Goal: Find specific page/section: Find specific page/section

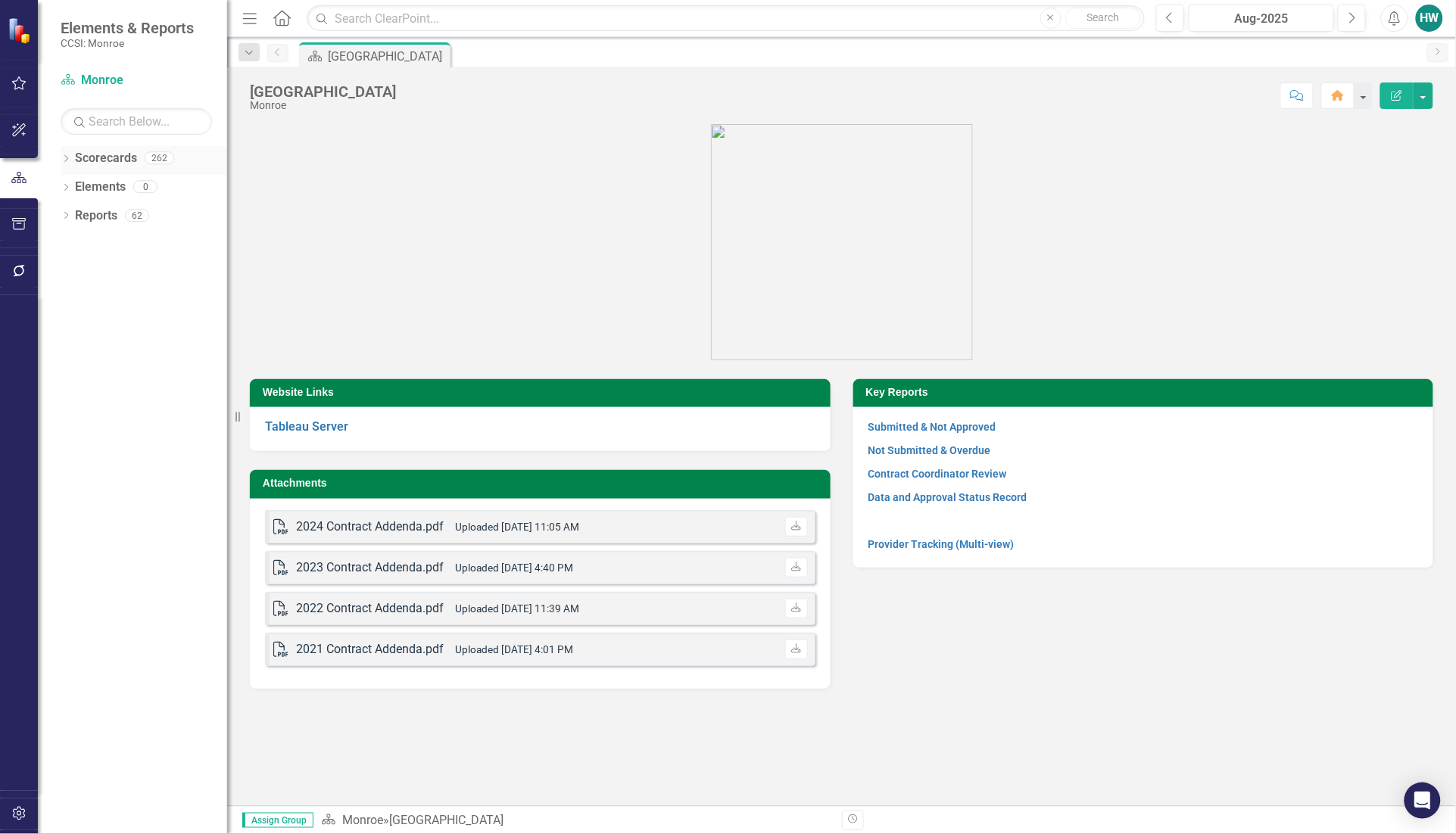
click at [65, 153] on div "Dropdown Scorecards 262" at bounding box center [143, 160] width 167 height 29
click at [63, 160] on icon "Dropdown" at bounding box center [65, 159] width 10 height 8
click at [76, 190] on icon "Dropdown" at bounding box center [74, 186] width 11 height 9
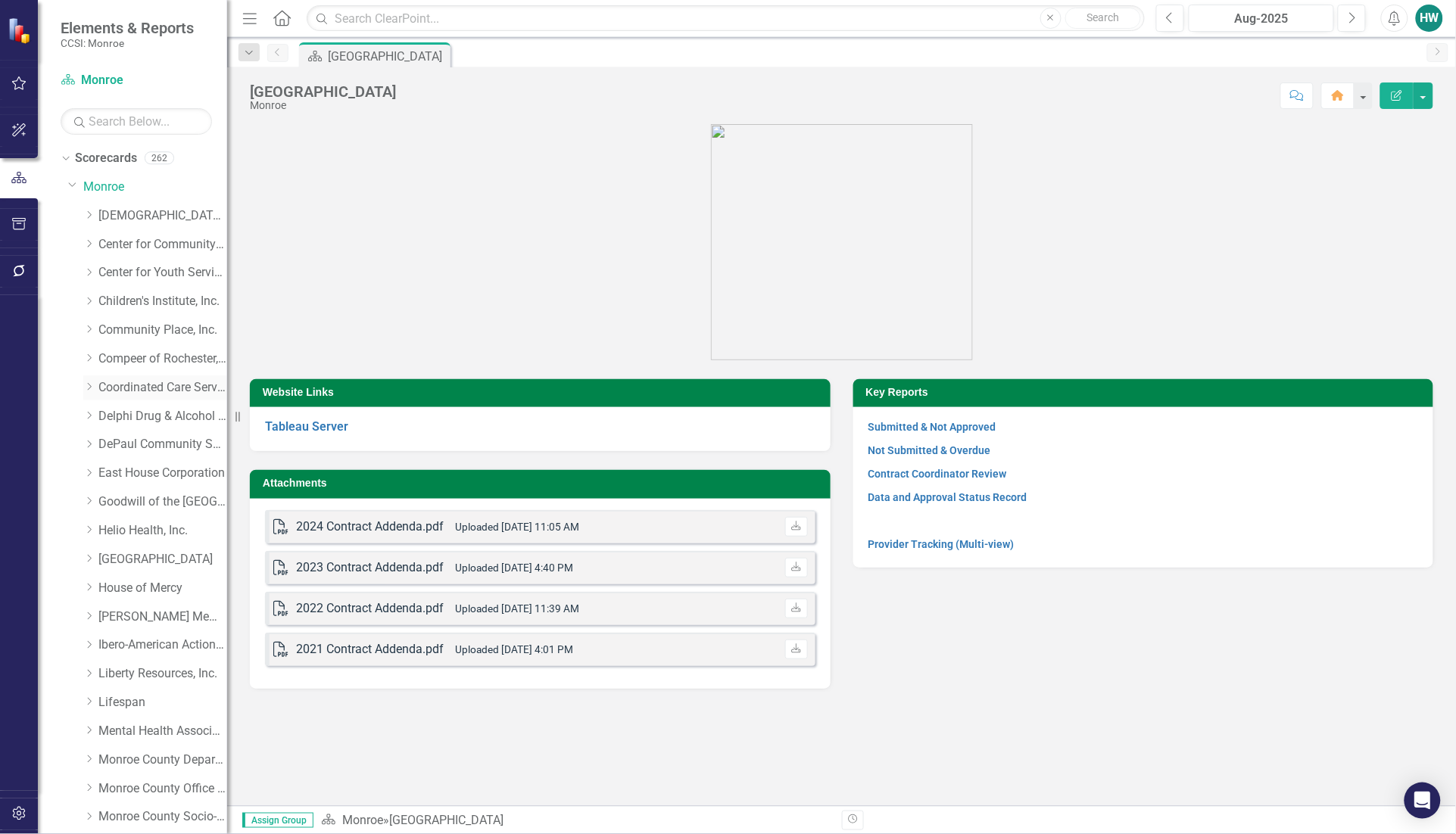
click at [88, 387] on icon "Dropdown" at bounding box center [89, 387] width 11 height 9
click at [127, 477] on link "PASS" at bounding box center [170, 473] width 114 height 18
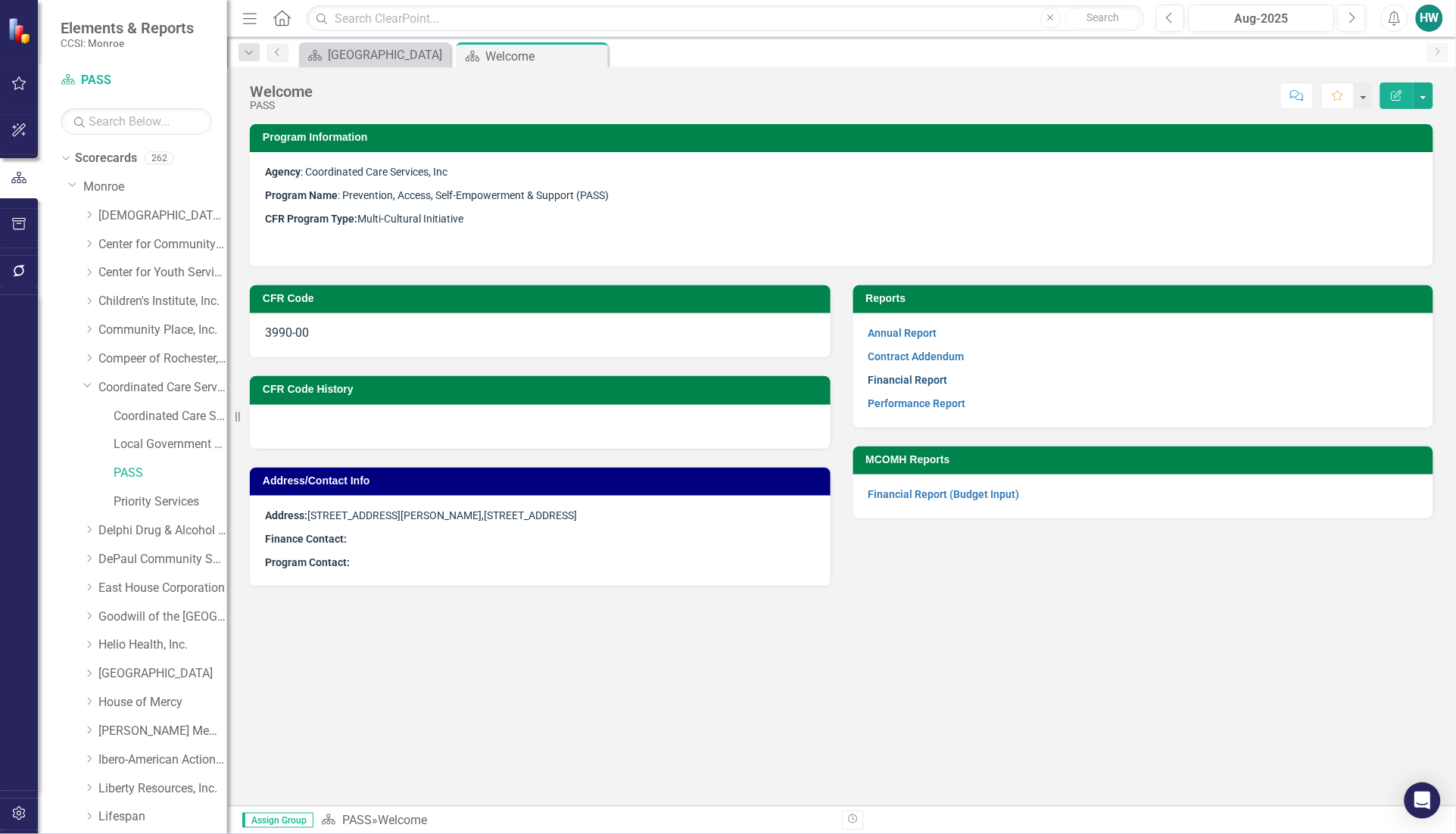
click at [924, 380] on link "Financial Report" at bounding box center [908, 380] width 80 height 12
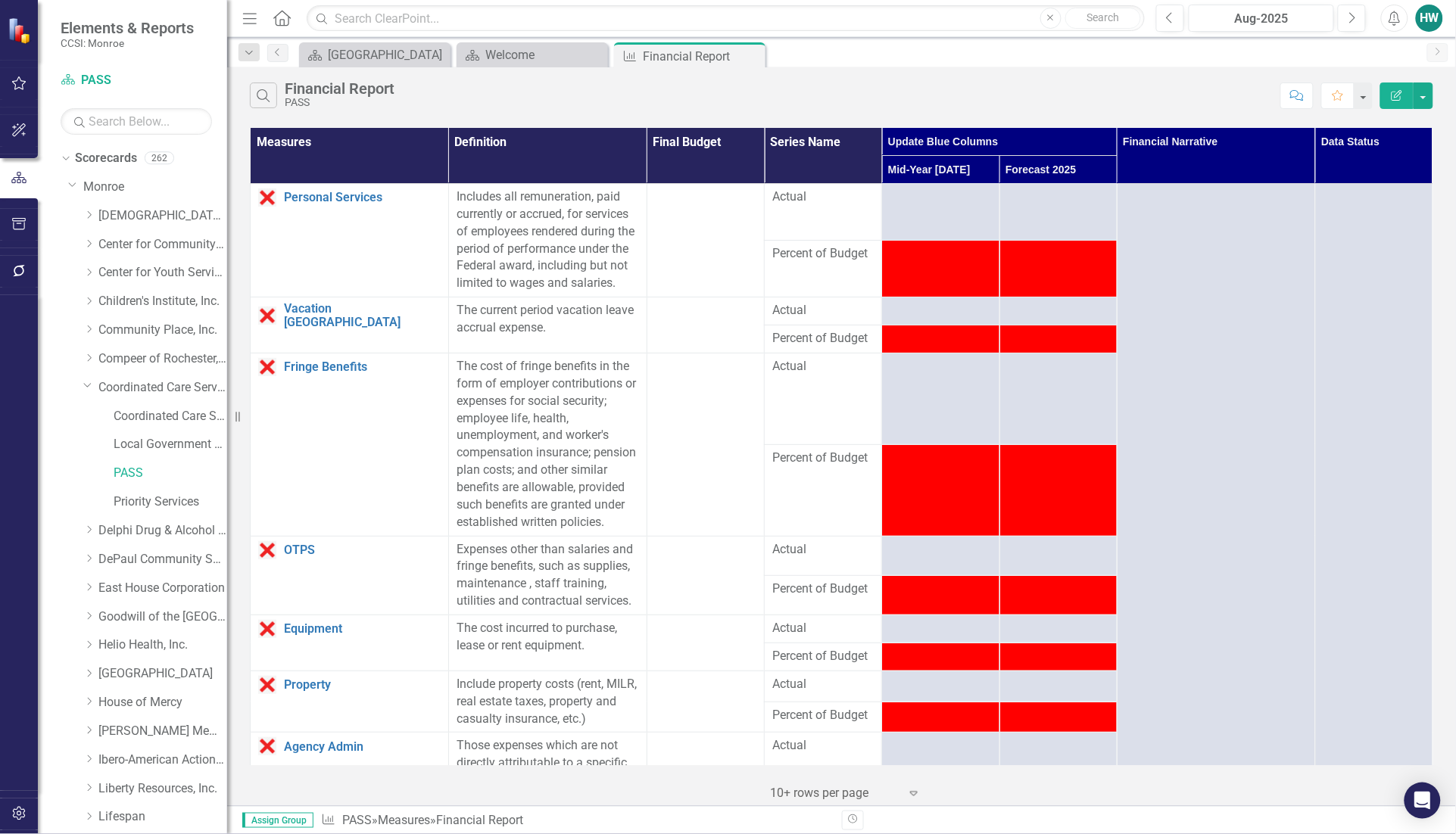
click at [1187, 786] on div "‹ Previous 1 (current) › Next 10+ rows per page Expand" at bounding box center [841, 788] width 1183 height 37
